Goal: Task Accomplishment & Management: Complete application form

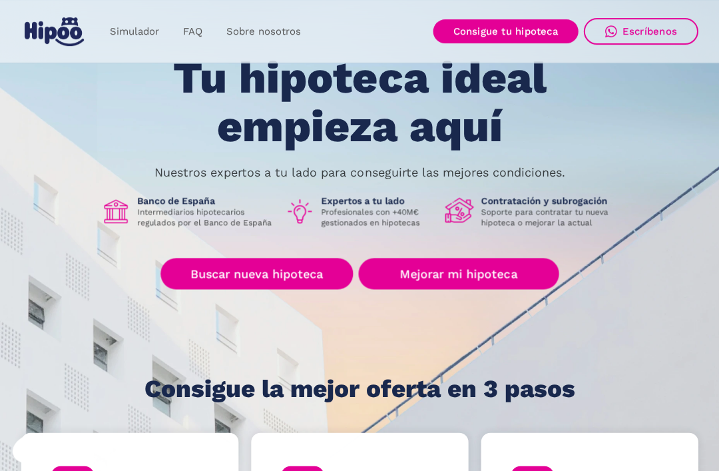
scroll to position [74, 0]
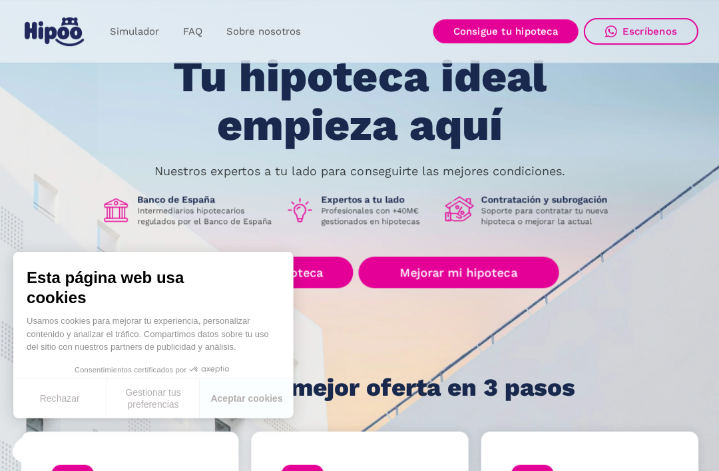
click at [536, 270] on link "Mejorar mi hipoteca" at bounding box center [458, 271] width 200 height 31
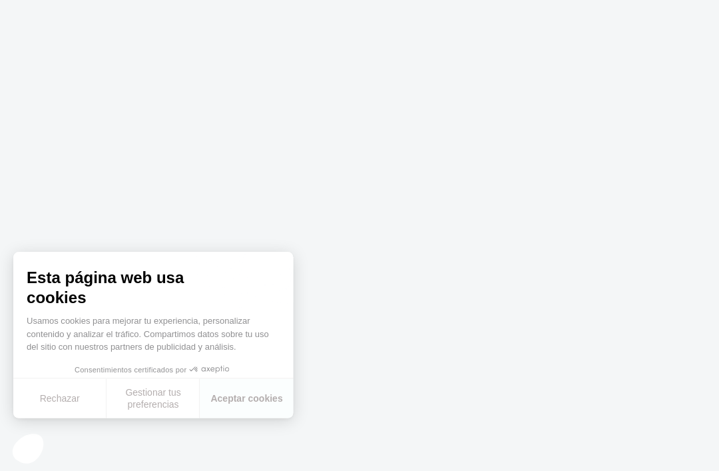
click at [229, 370] on icon "Axeptio" at bounding box center [209, 369] width 40 height 8
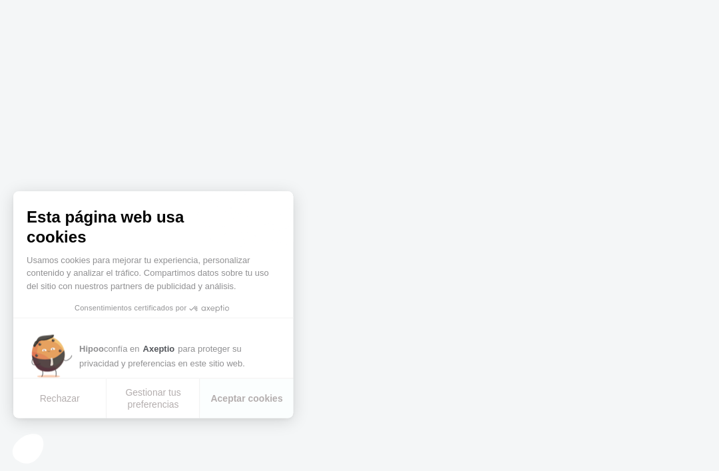
click at [242, 403] on button "Aceptar cookies" at bounding box center [246, 397] width 93 height 39
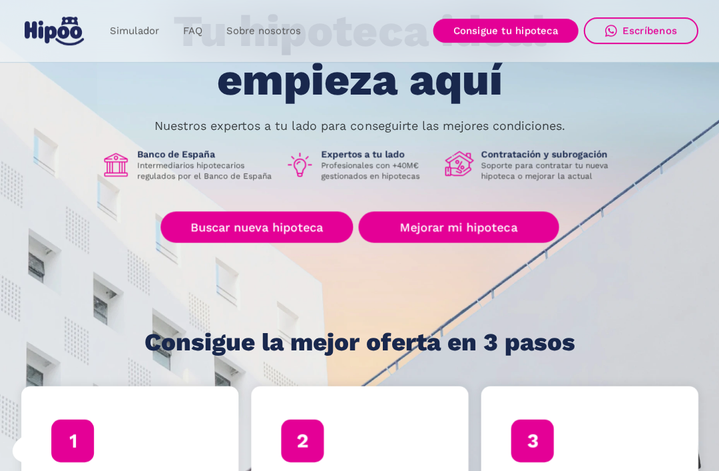
click at [476, 228] on link "Mejorar mi hipoteca" at bounding box center [458, 227] width 200 height 31
